Goal: Find specific page/section: Find specific page/section

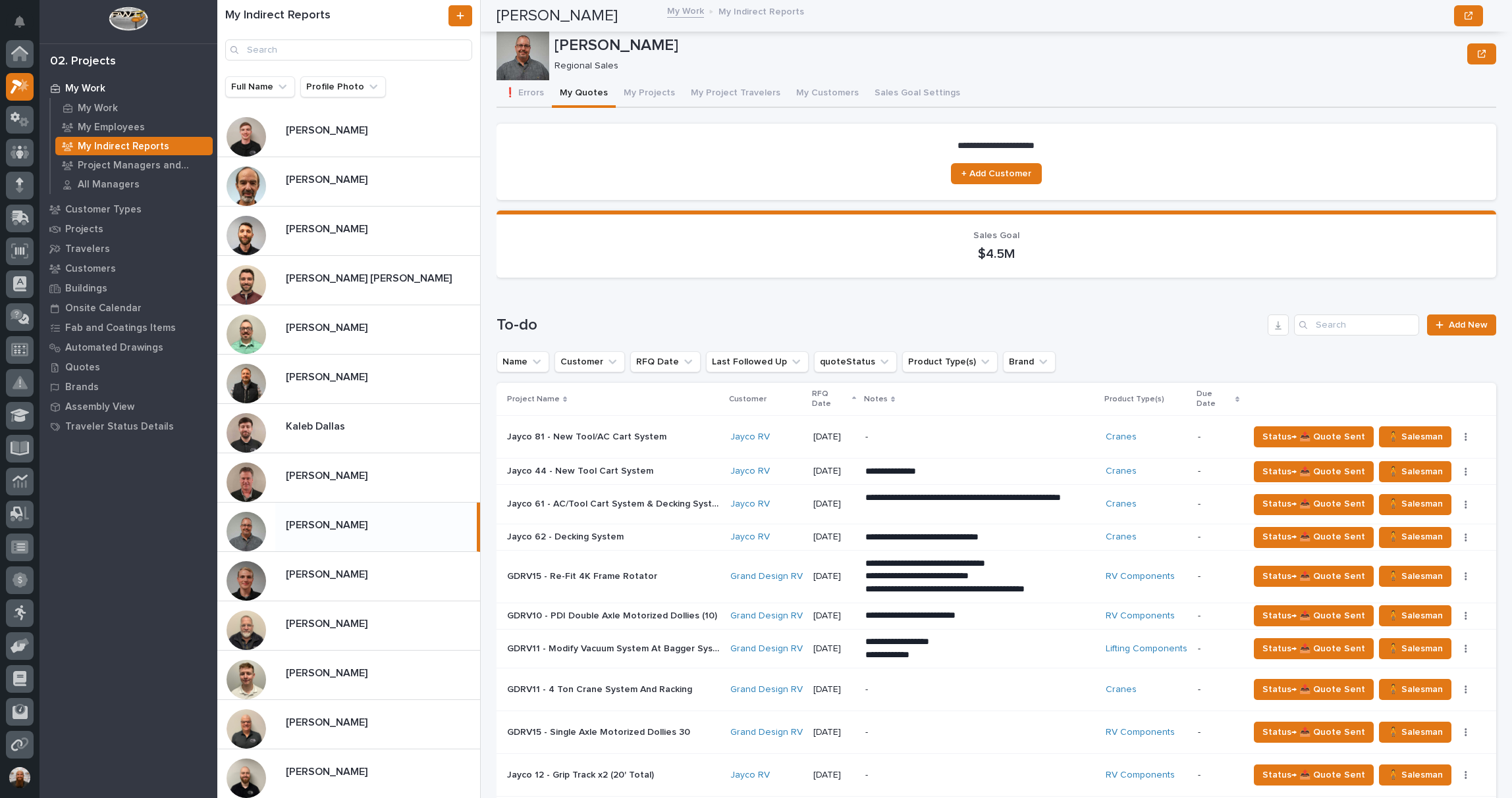
scroll to position [204, 0]
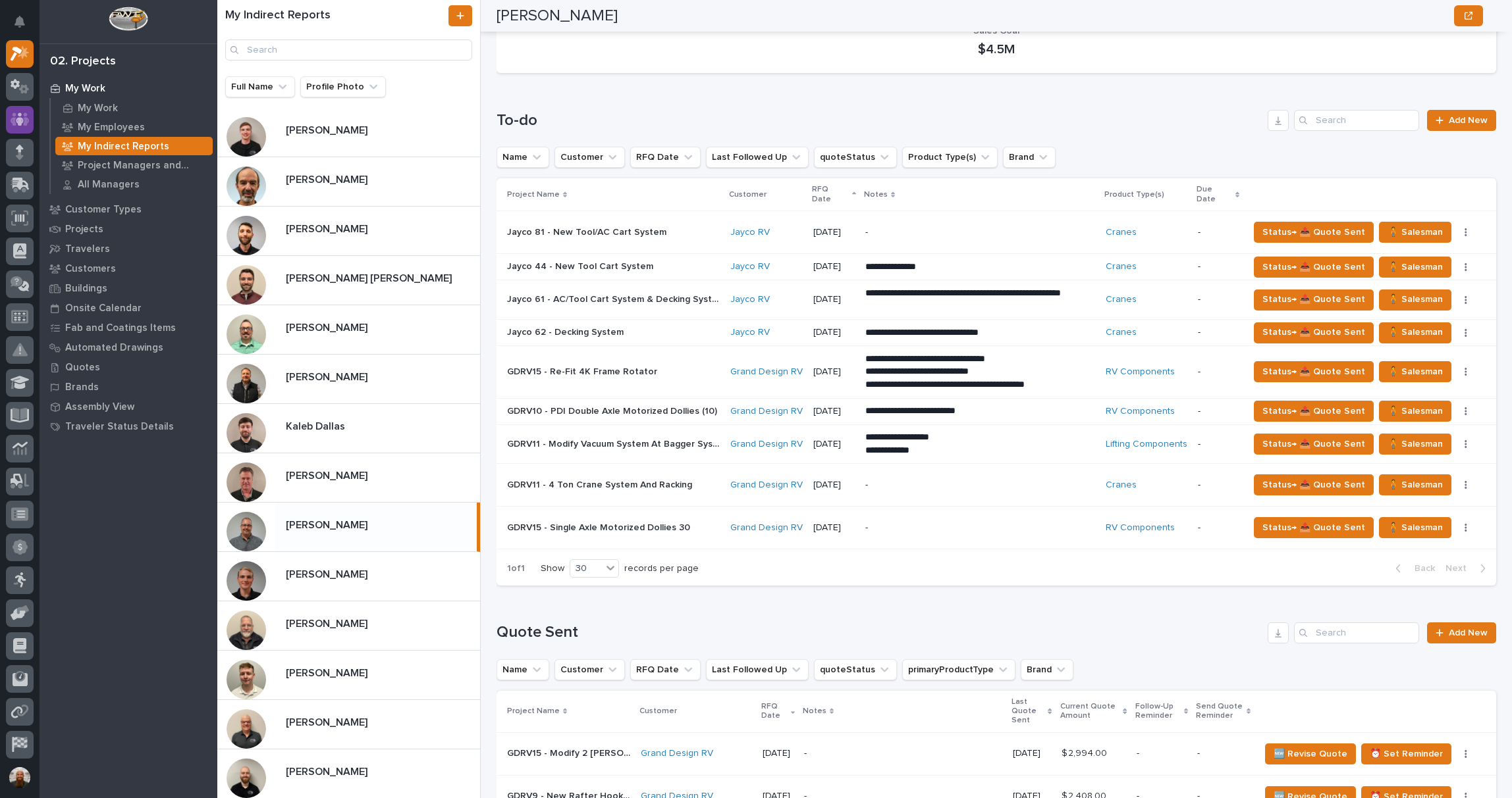
click at [24, 117] on icon at bounding box center [20, 119] width 19 height 13
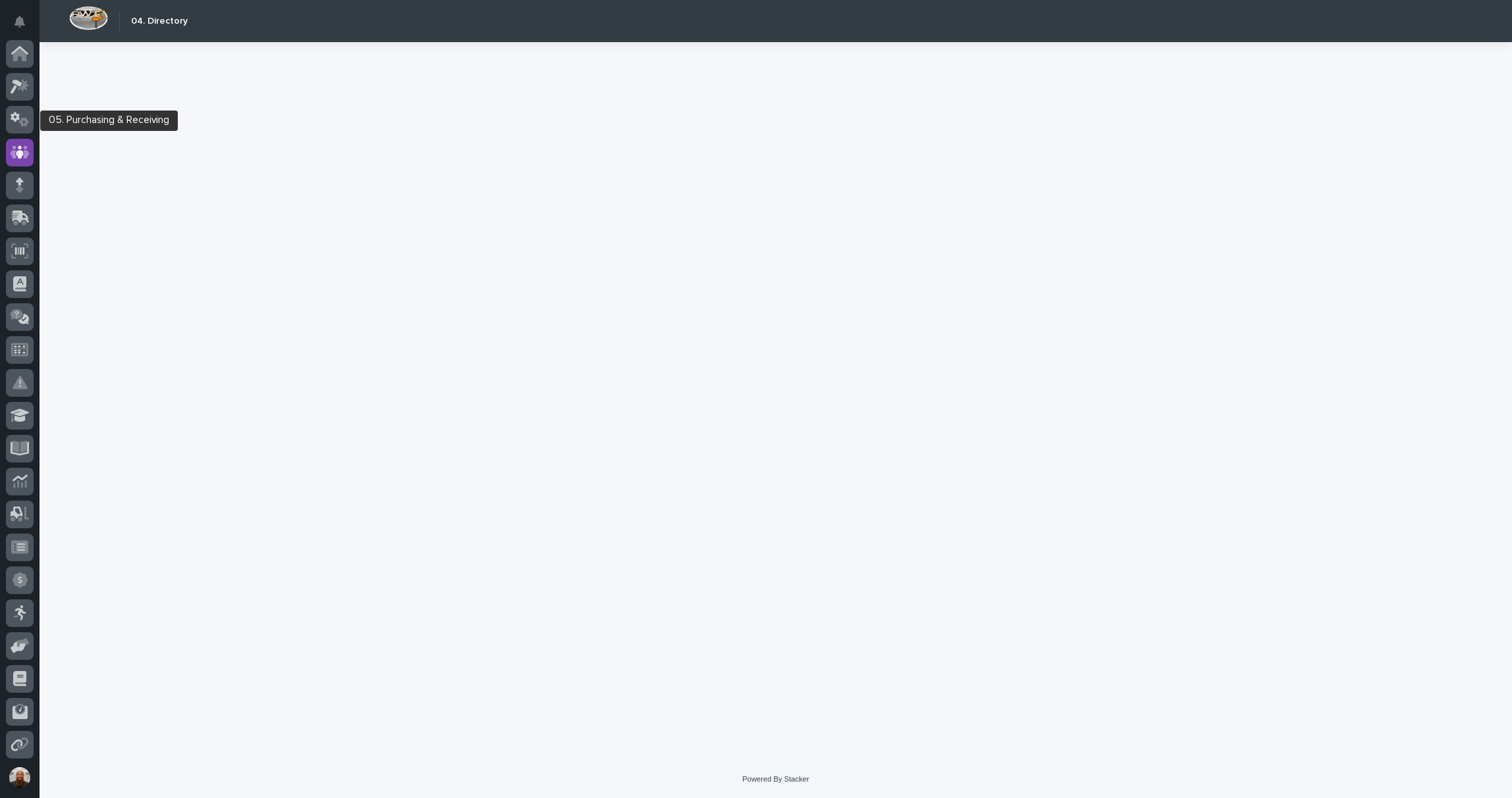
scroll to position [65, 0]
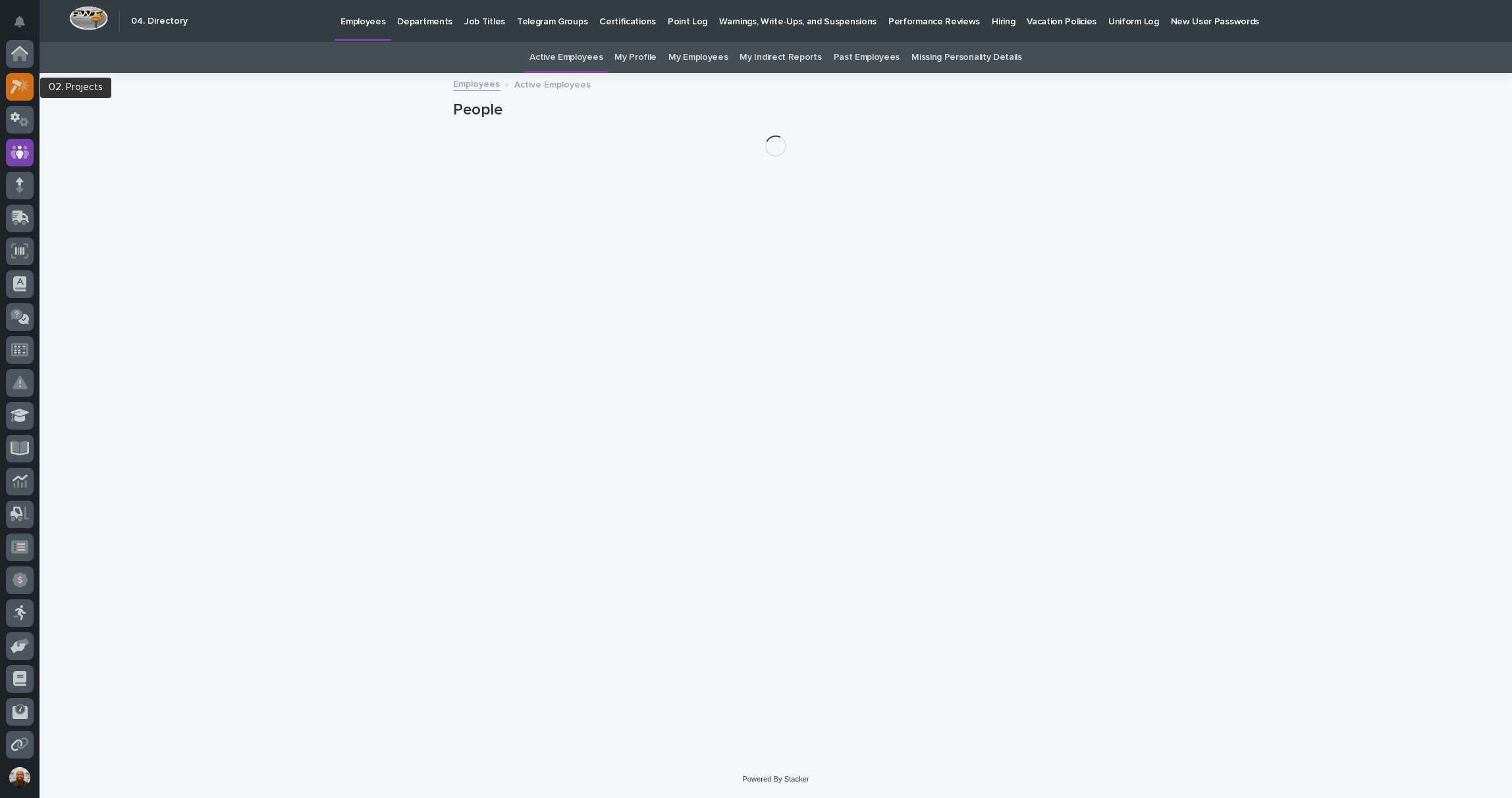
click at [23, 88] on icon at bounding box center [23, 86] width 11 height 13
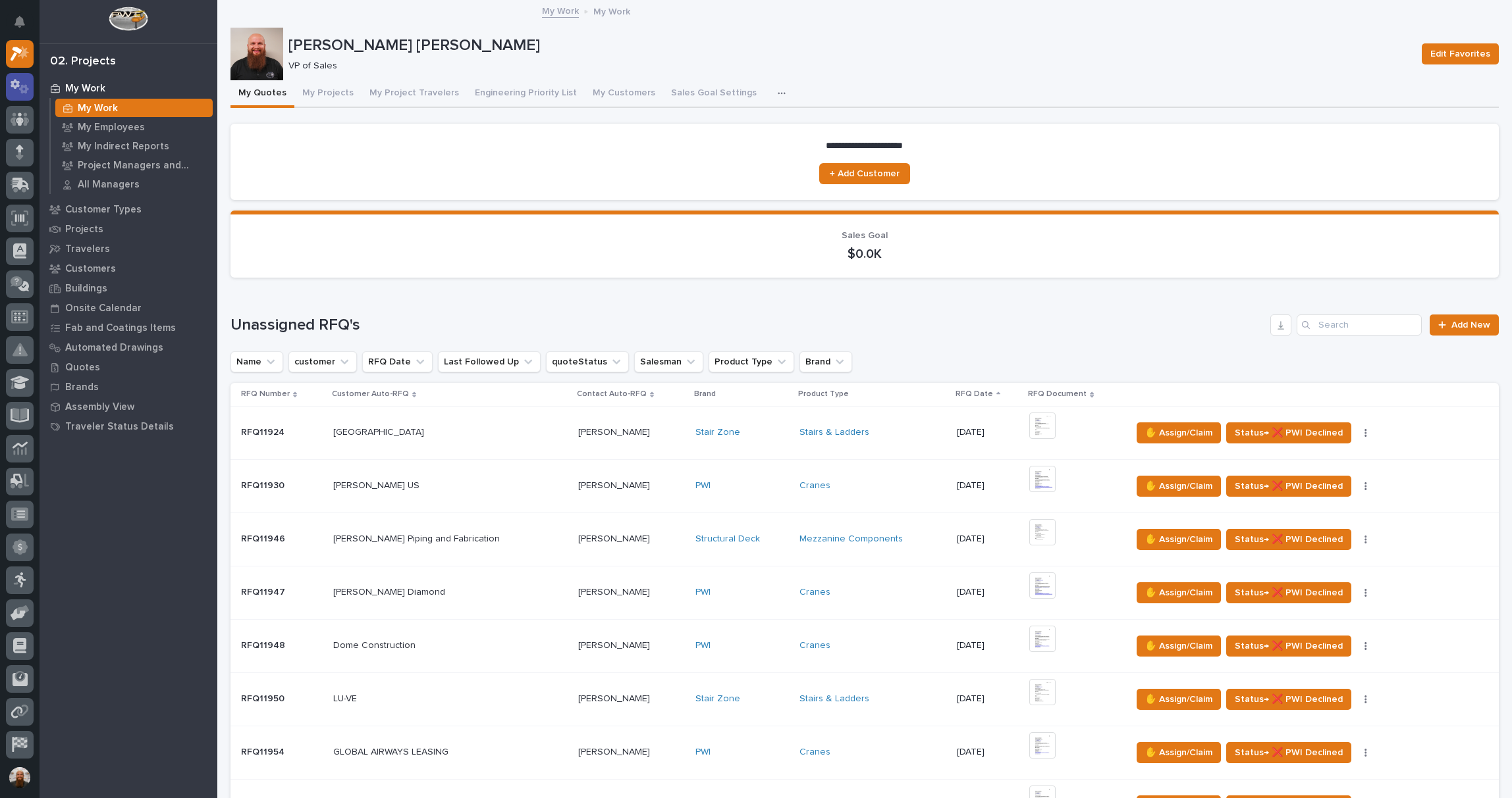
click at [25, 87] on icon at bounding box center [24, 88] width 10 height 9
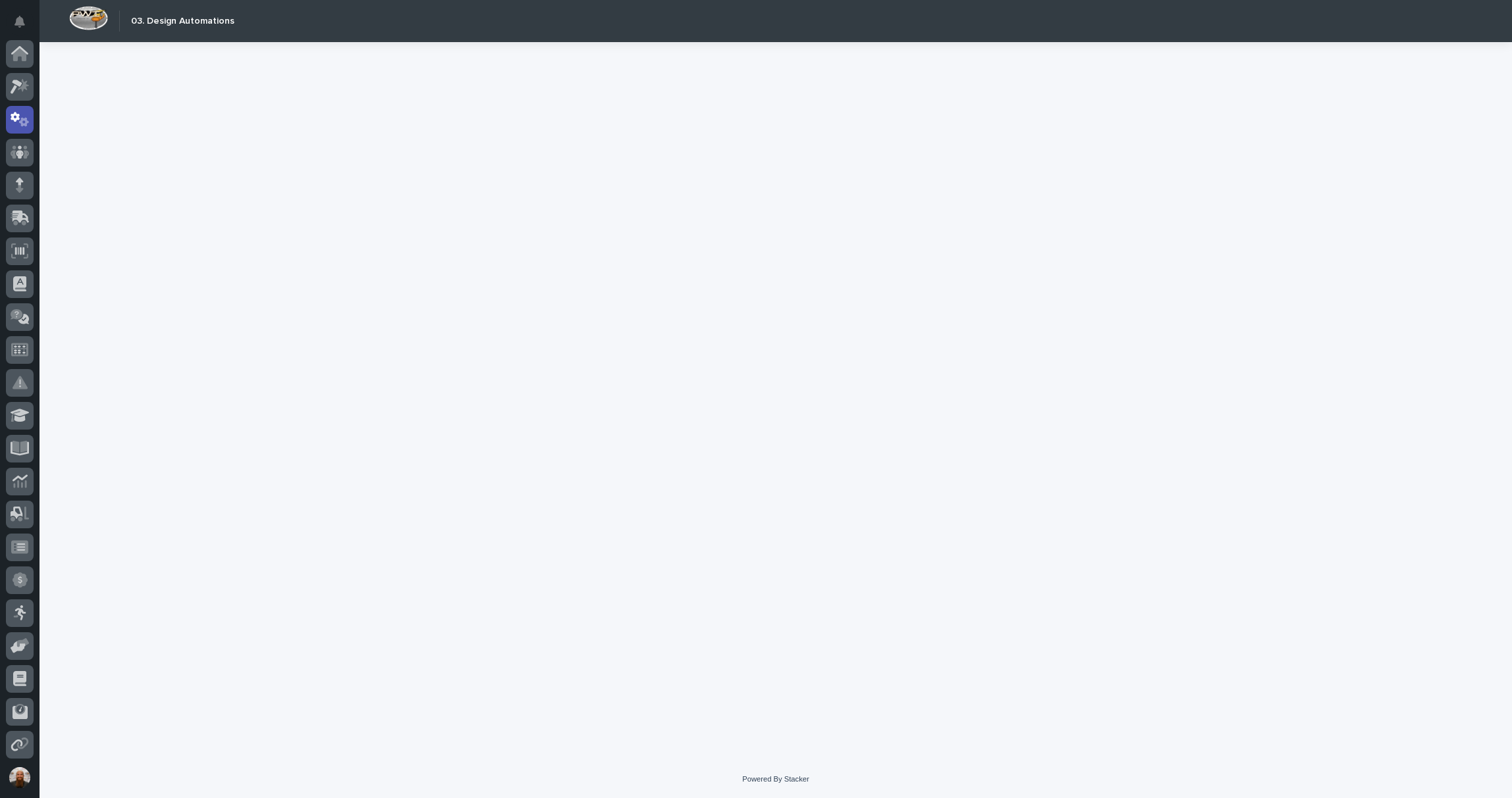
scroll to position [65, 0]
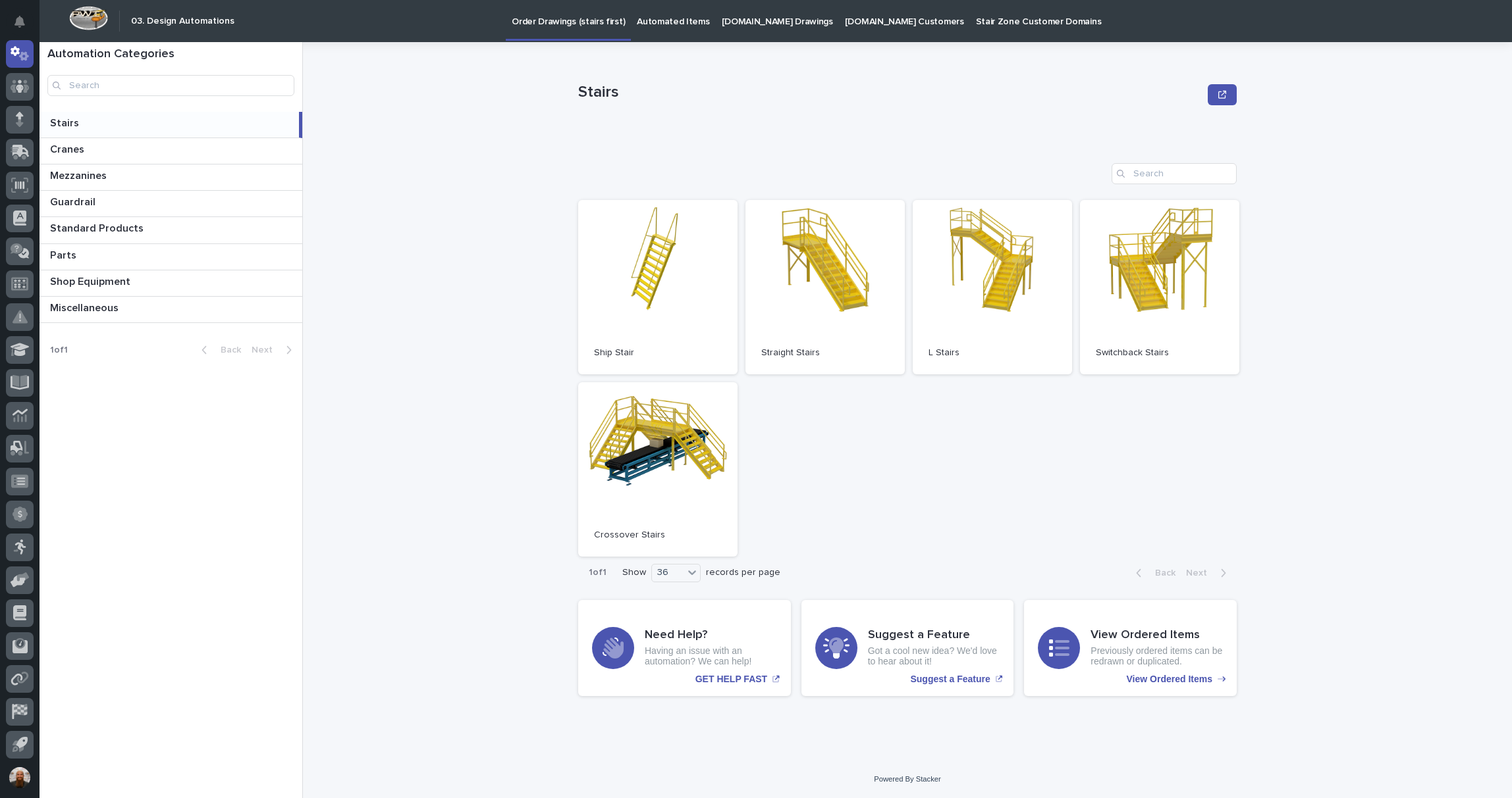
click at [860, 20] on p "[DOMAIN_NAME] Customers" at bounding box center [904, 14] width 119 height 27
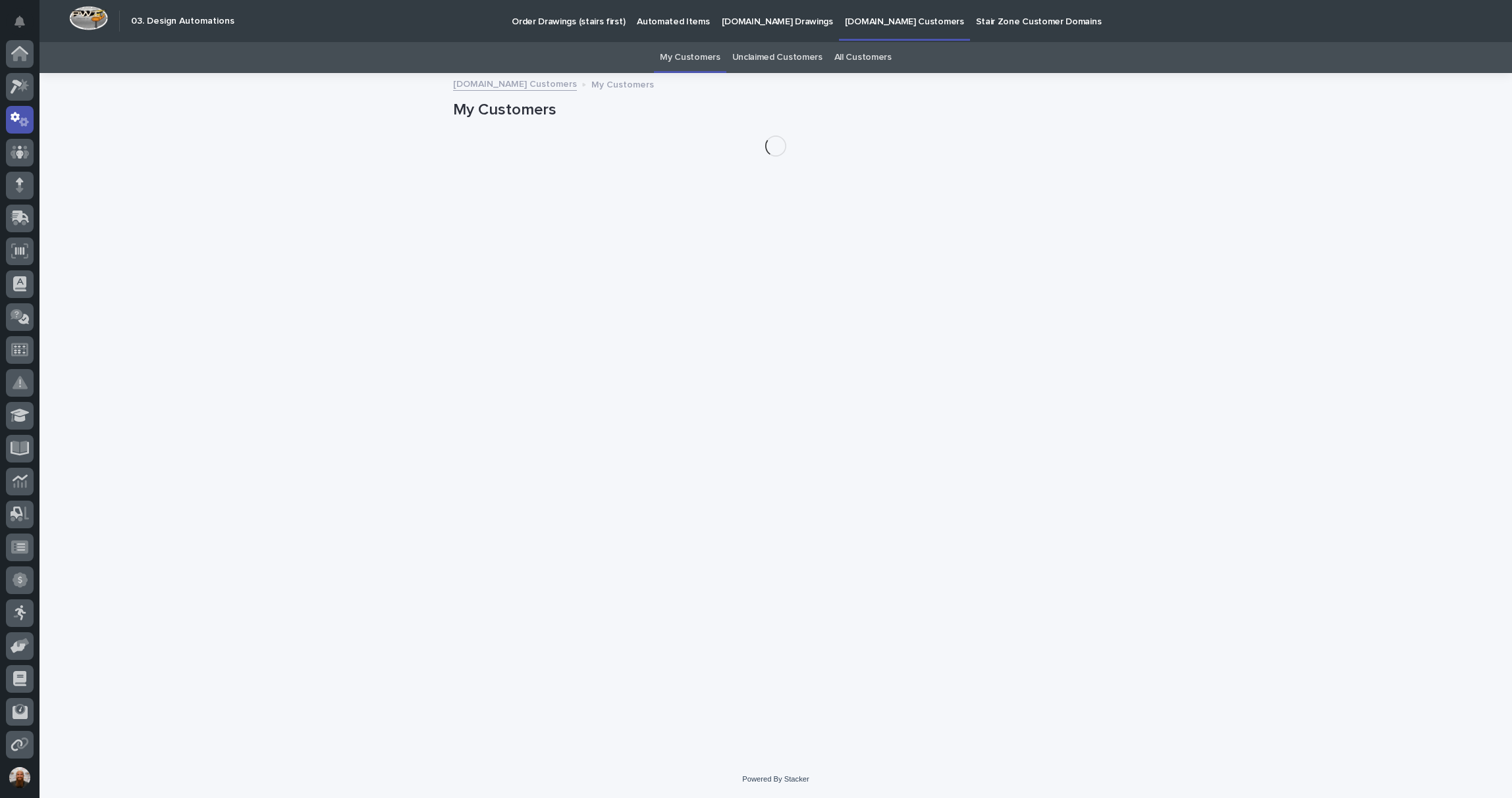
scroll to position [65, 0]
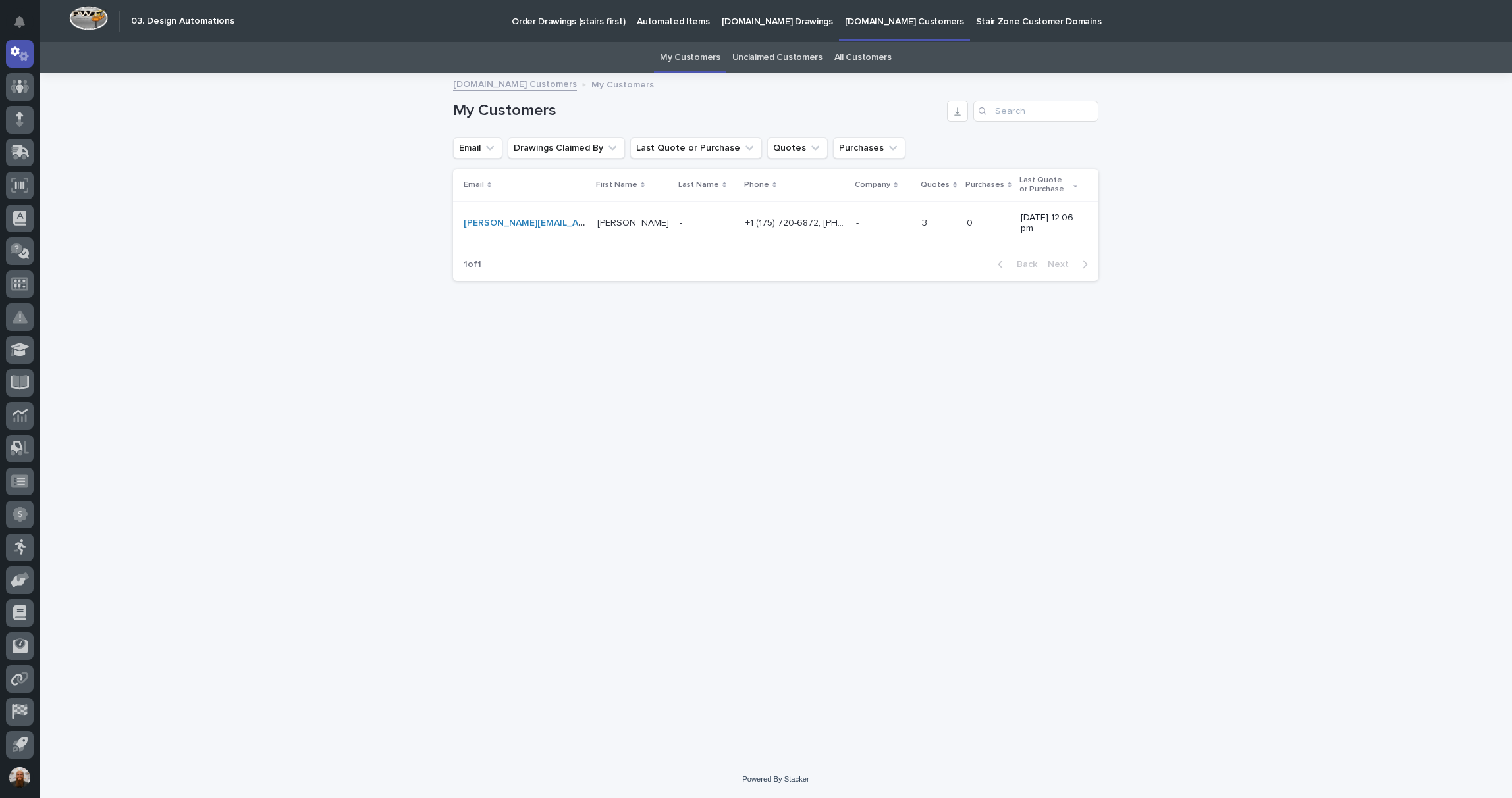
click at [881, 57] on link "All Customers" at bounding box center [862, 57] width 57 height 31
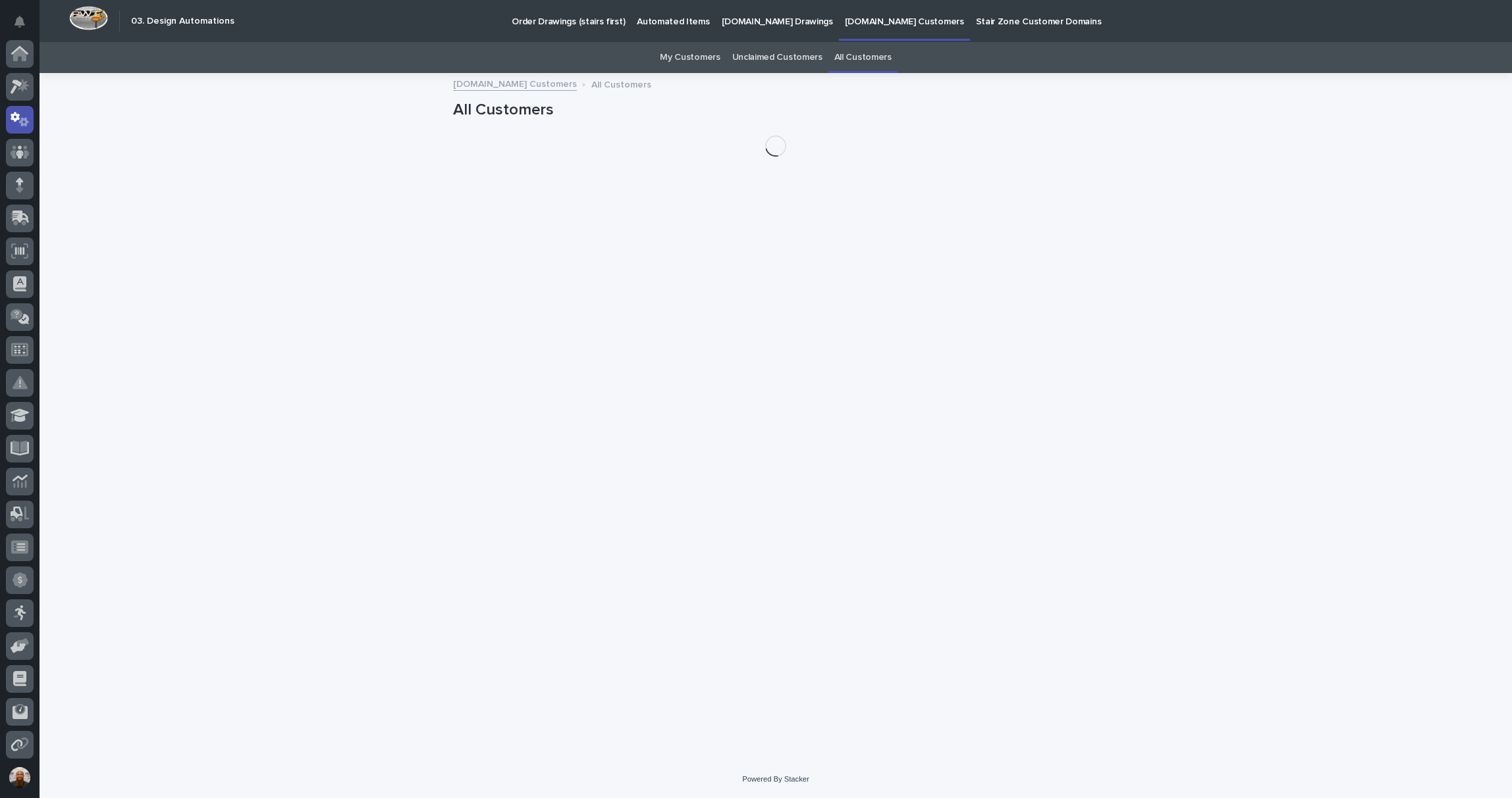
scroll to position [65, 0]
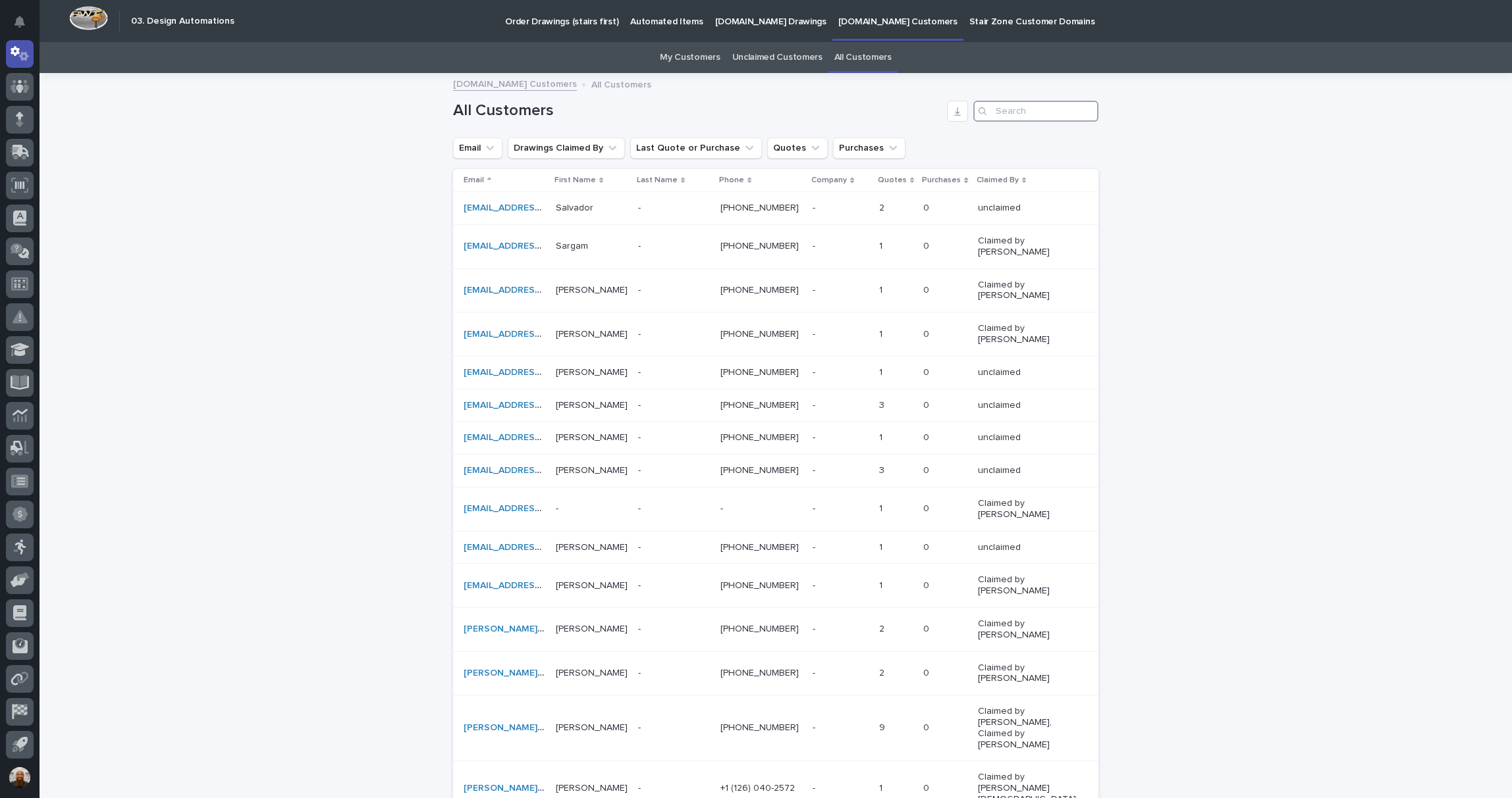
click at [1020, 105] on input "Search" at bounding box center [1035, 111] width 125 height 21
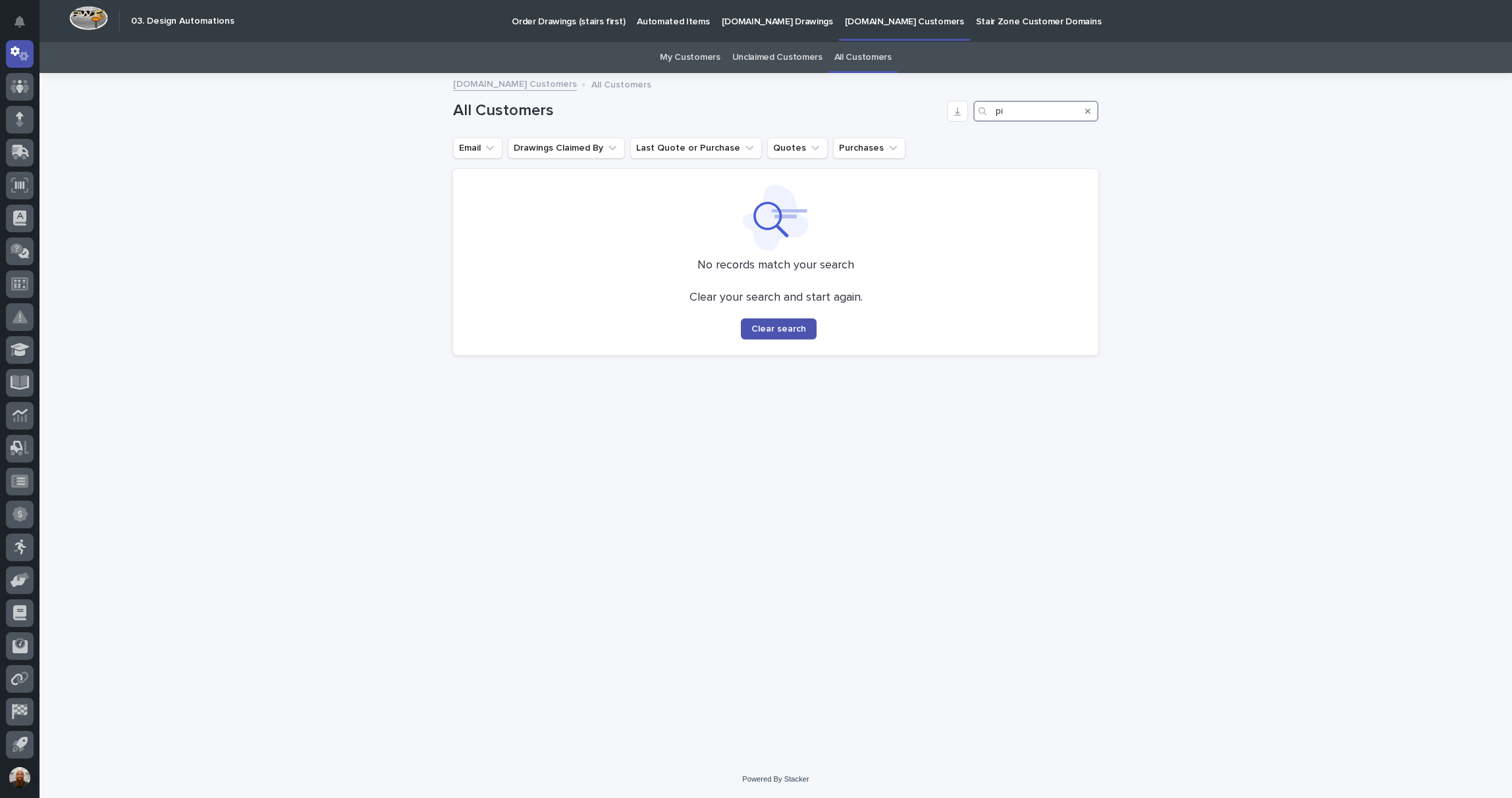
type input "p"
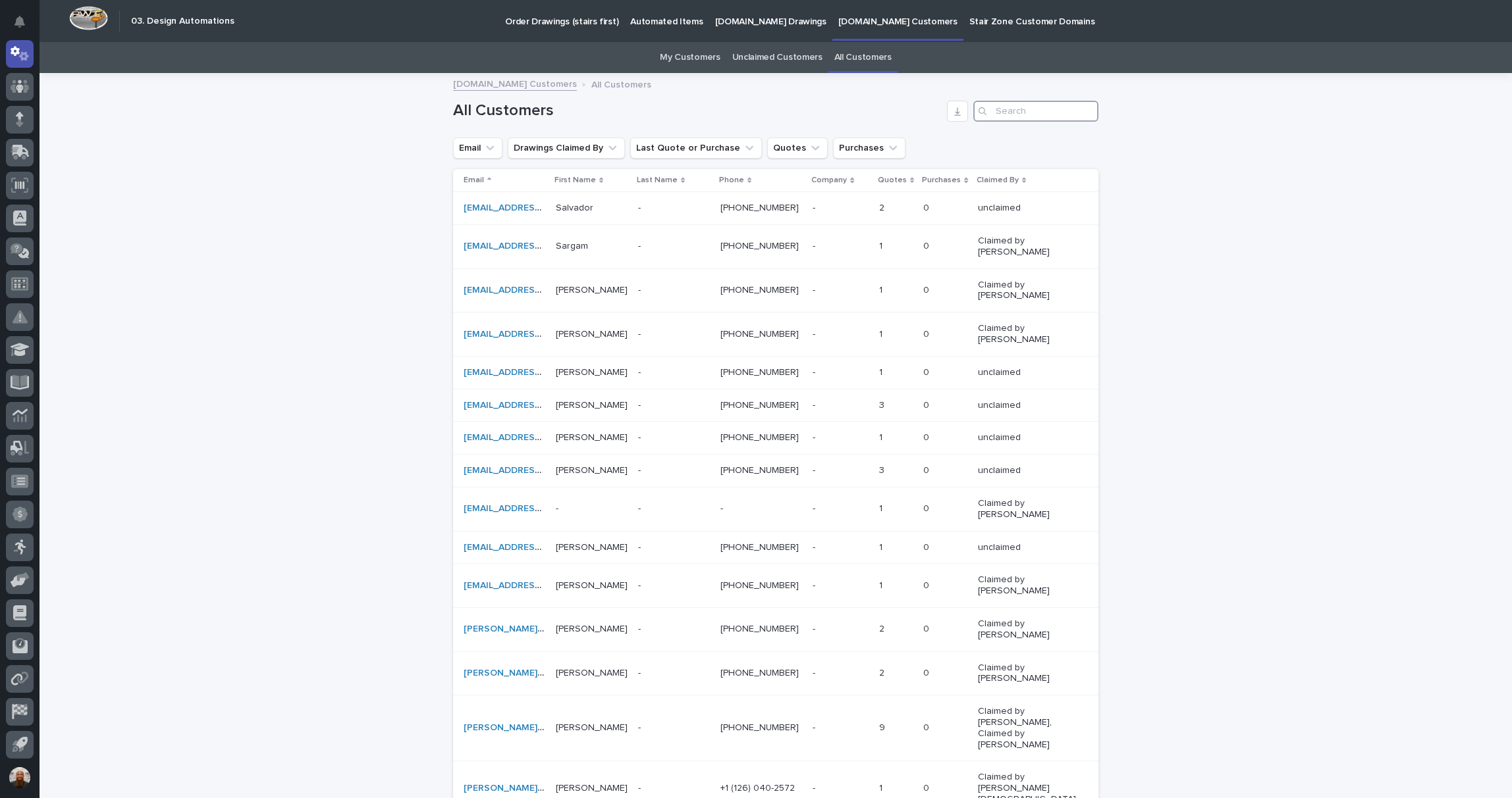
click at [1021, 112] on input "Search" at bounding box center [1035, 111] width 125 height 21
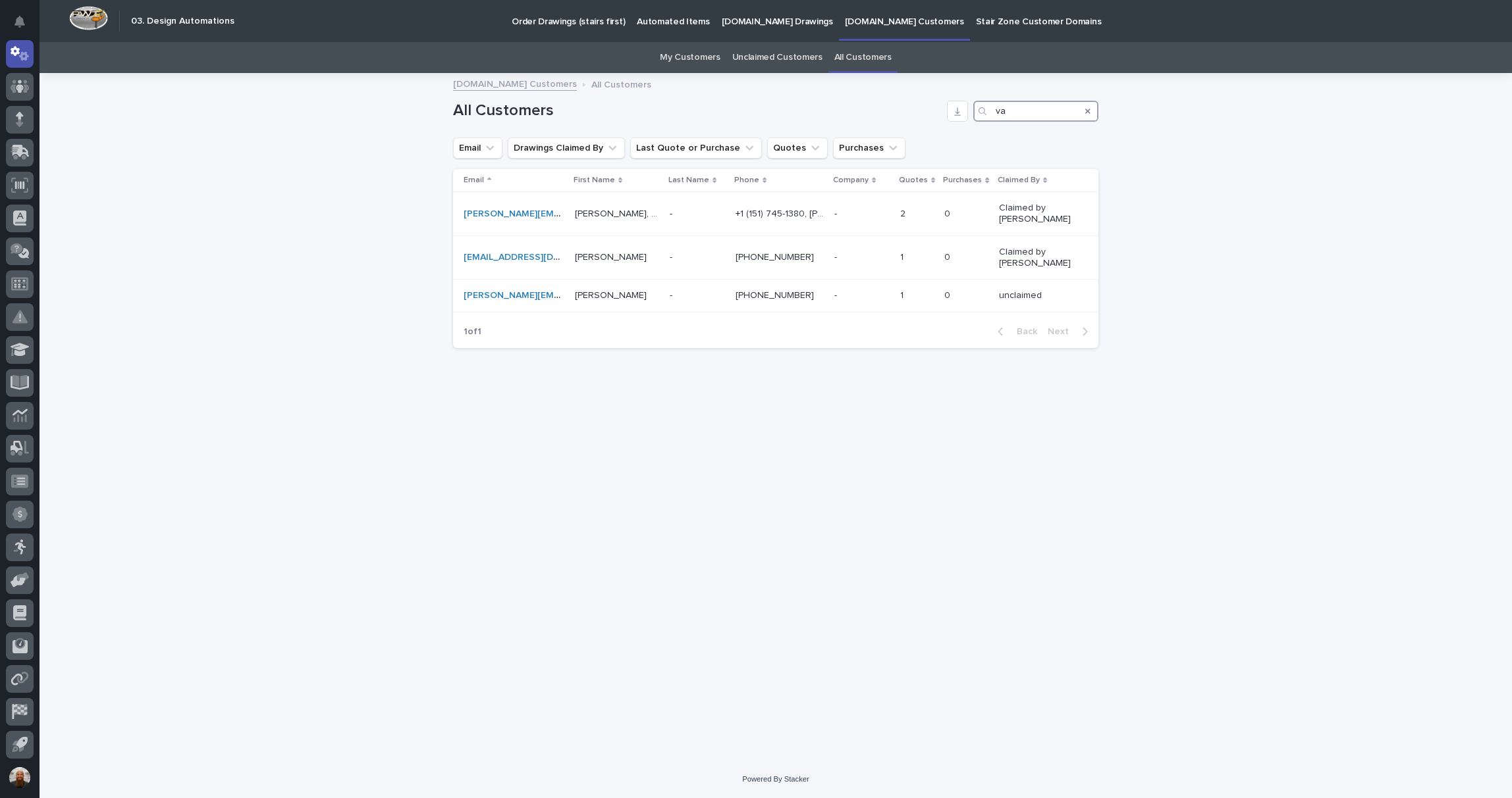
type input "v"
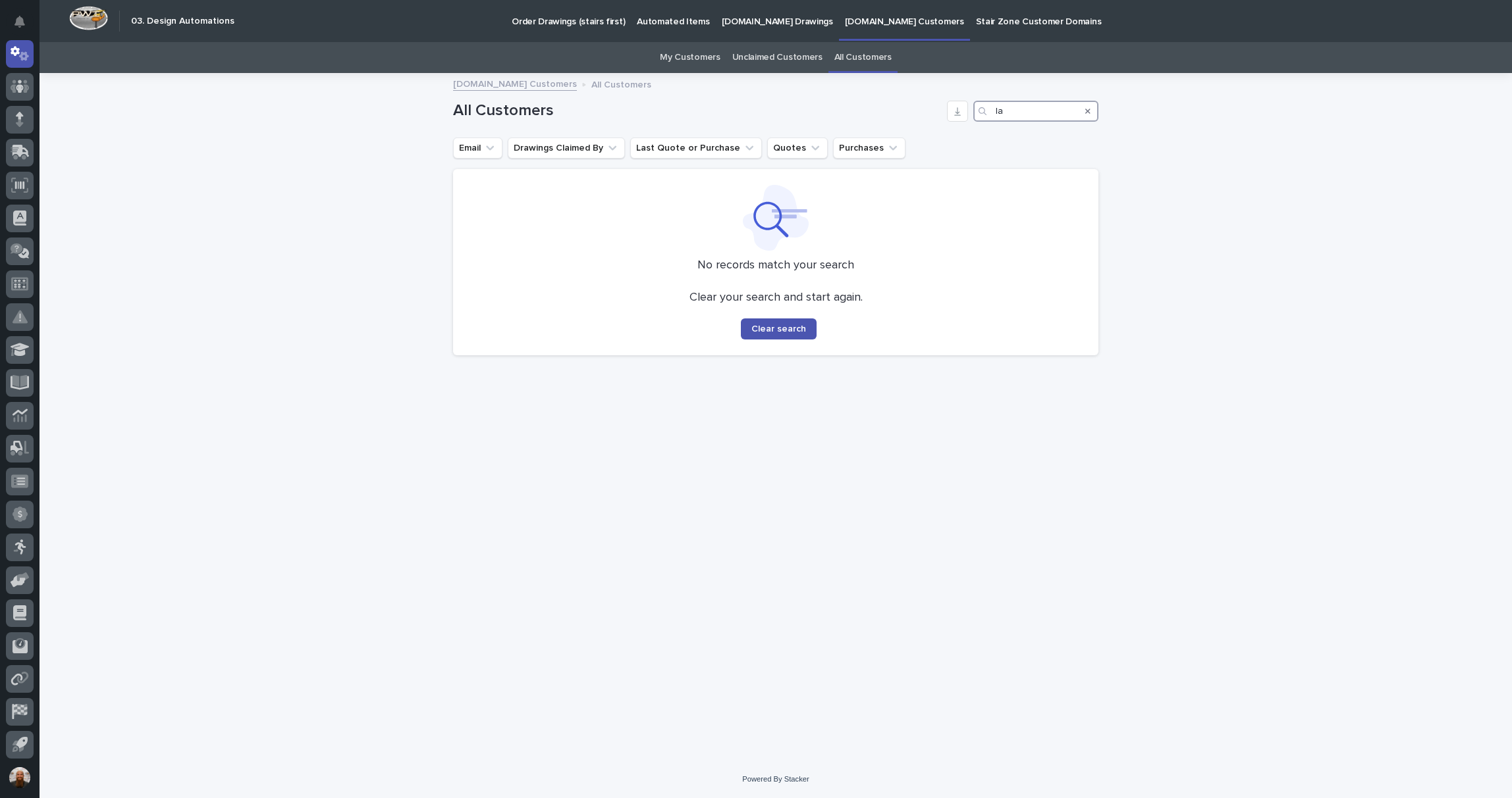
type input "l"
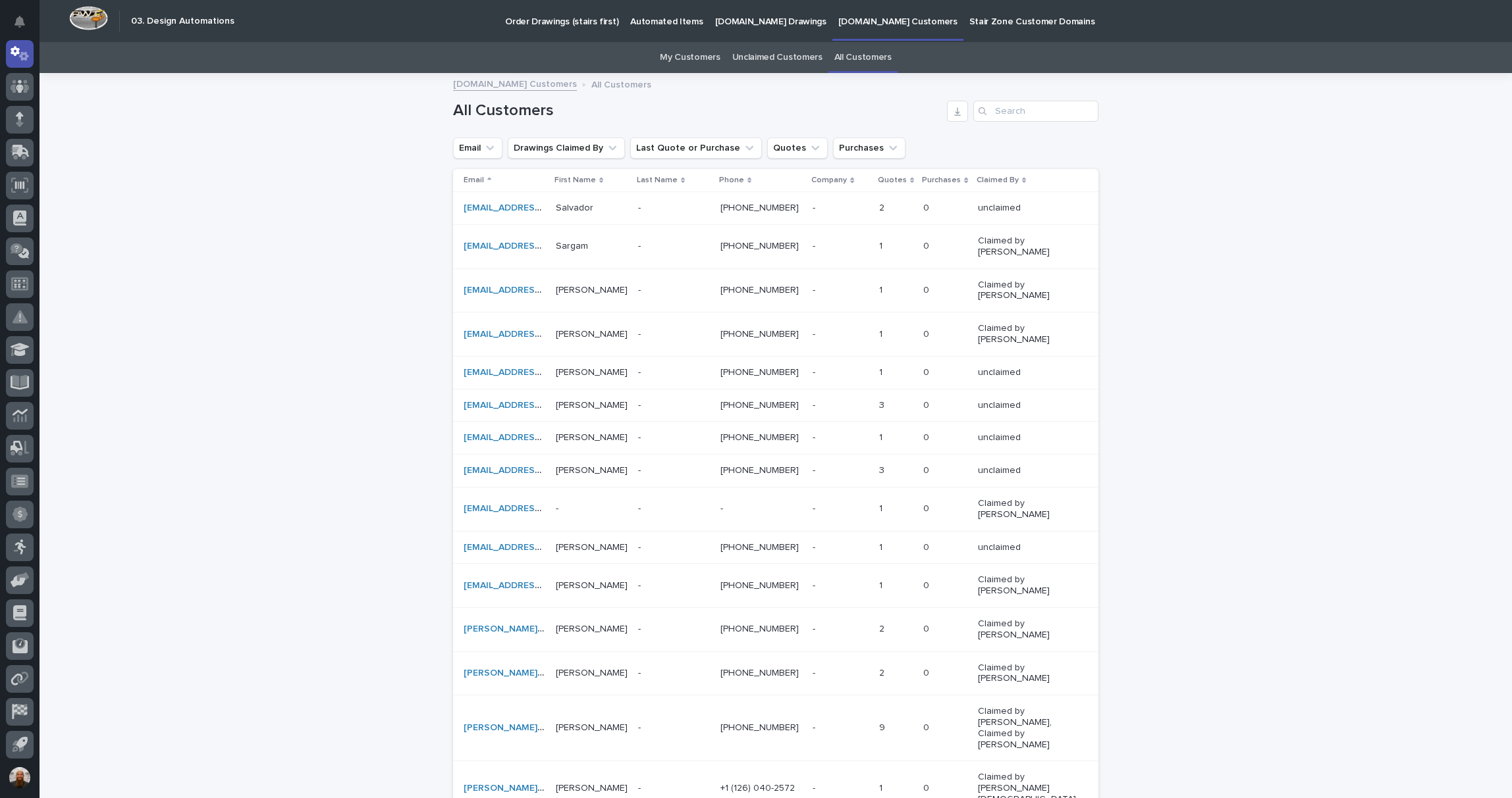
click at [756, 21] on p "[DOMAIN_NAME] Drawings" at bounding box center [771, 14] width 112 height 27
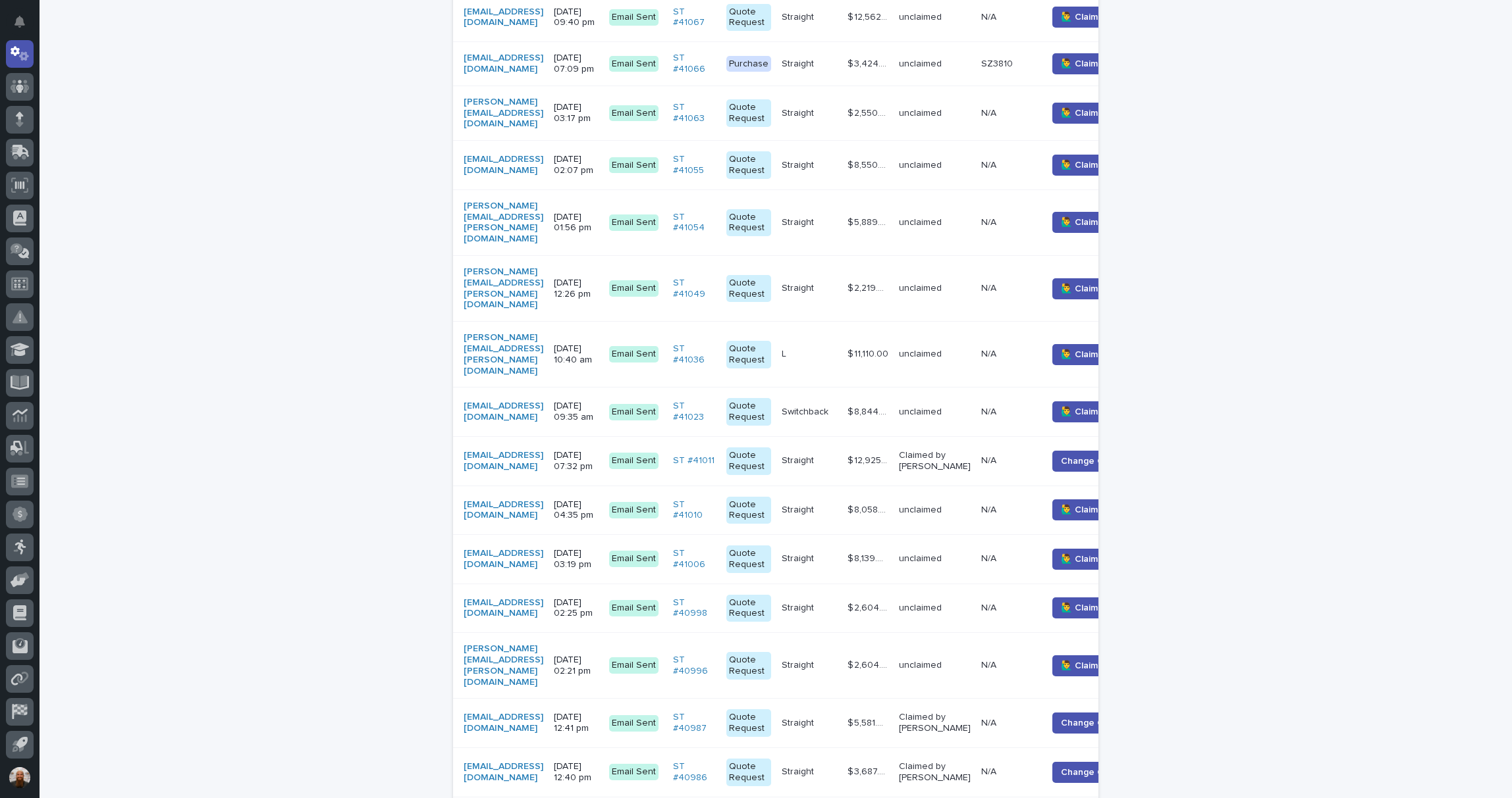
scroll to position [204, 0]
